Goal: Task Accomplishment & Management: Manage account settings

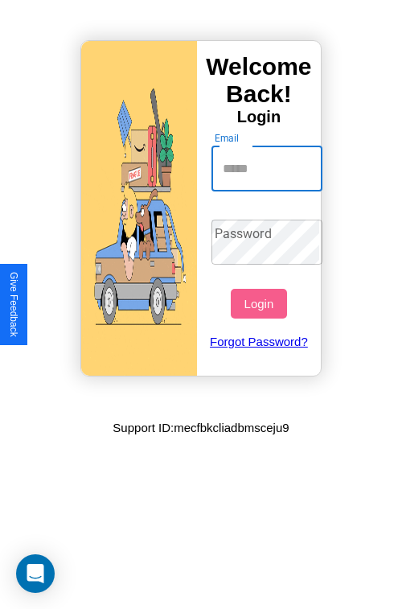
click at [269, 168] on input "Email" at bounding box center [268, 168] width 112 height 45
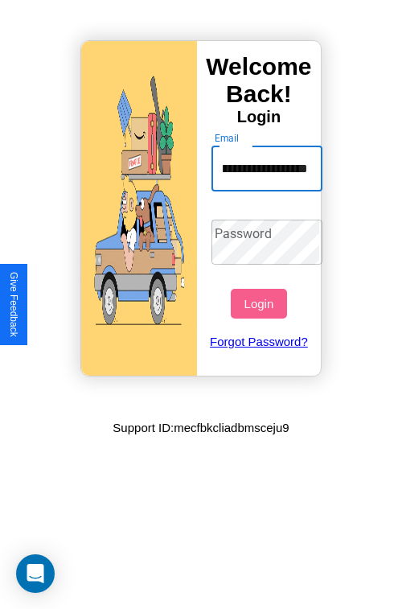
scroll to position [0, 93]
type input "**********"
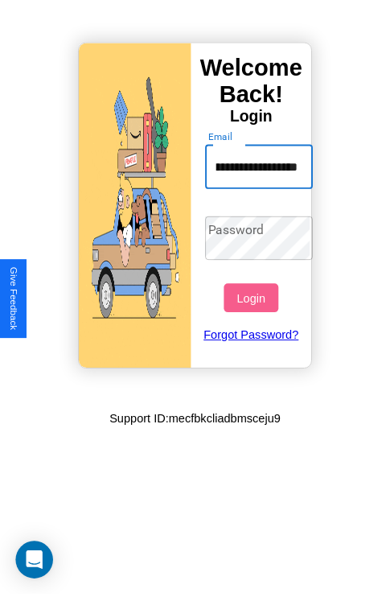
scroll to position [0, 0]
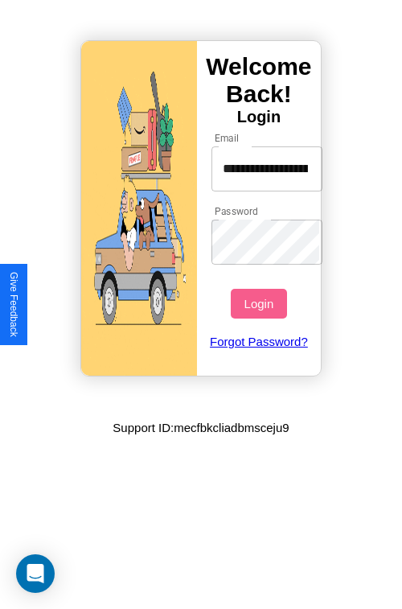
click at [261, 303] on button "Login" at bounding box center [259, 304] width 56 height 30
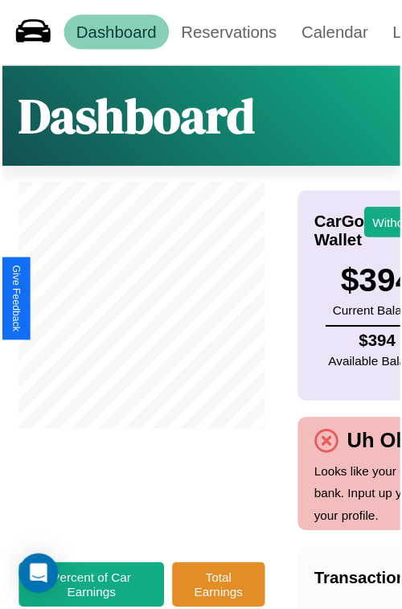
scroll to position [0, 183]
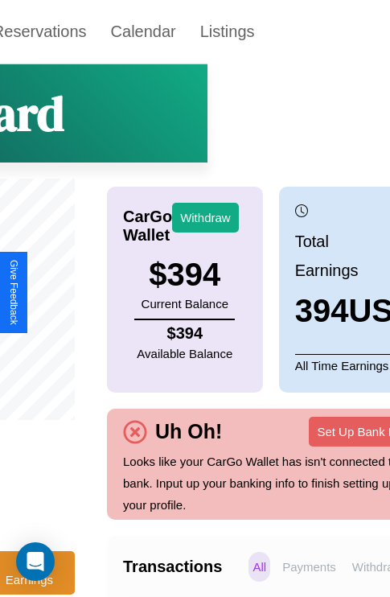
click at [357, 578] on p "Withdraws" at bounding box center [380, 567] width 64 height 30
click at [286, 578] on p "Payments" at bounding box center [309, 567] width 62 height 30
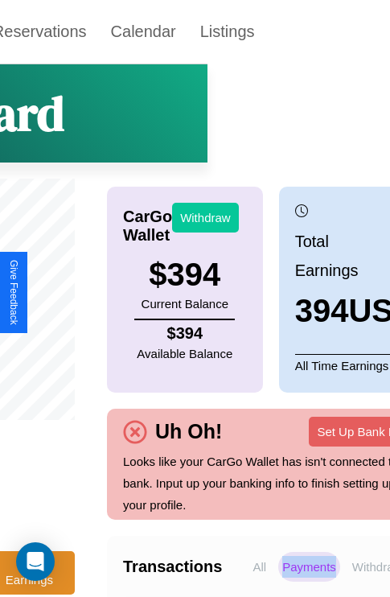
click at [205, 217] on button "Withdraw" at bounding box center [205, 218] width 67 height 30
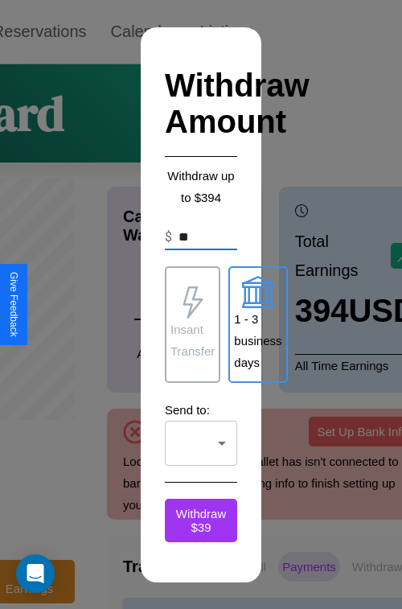
type input "*"
type input "***"
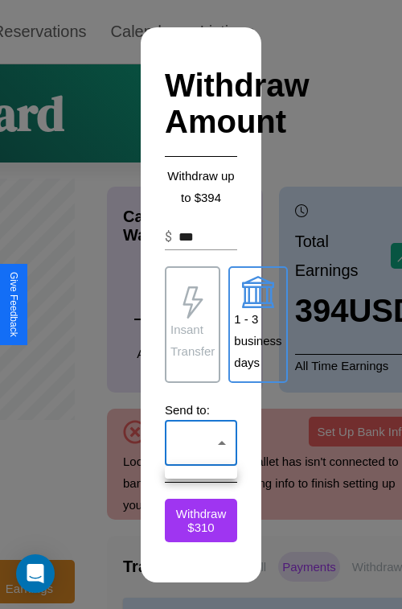
click at [201, 443] on div at bounding box center [201, 304] width 402 height 609
